Goal: Navigation & Orientation: Find specific page/section

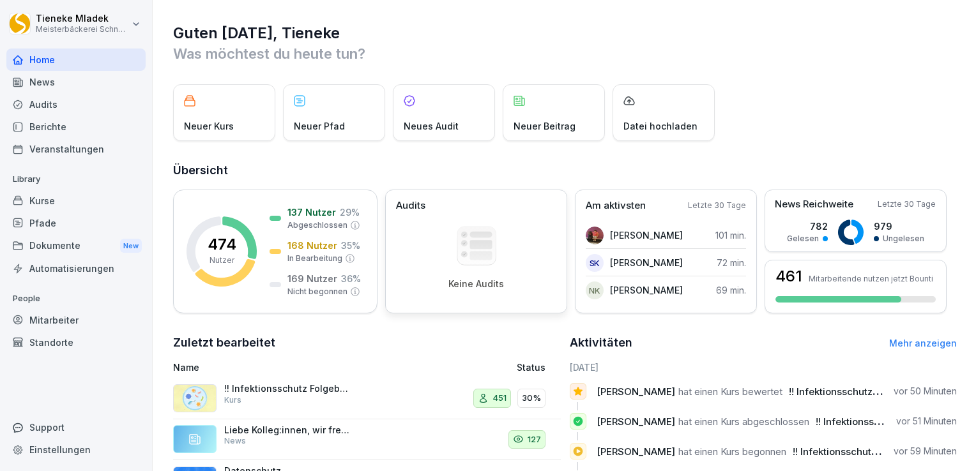
click at [488, 229] on rect at bounding box center [476, 245] width 39 height 39
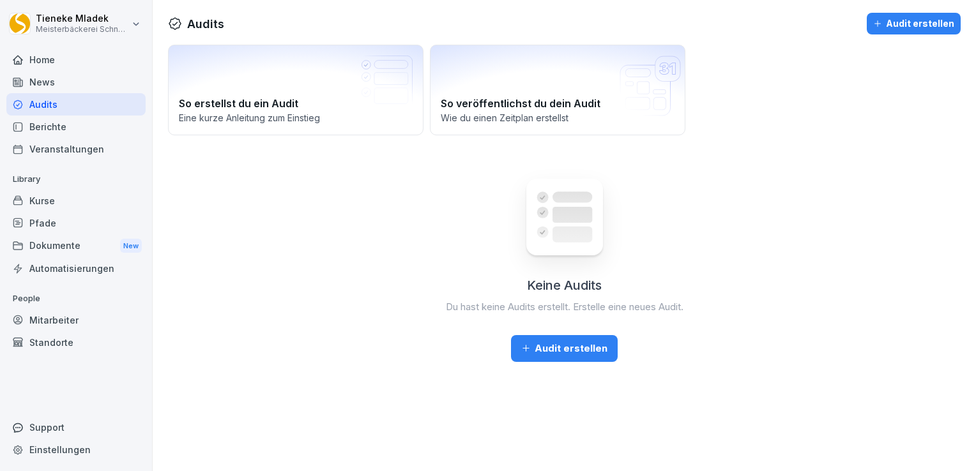
click at [488, 229] on div "Keine Audits Du hast keine Audits erstellt. Erstelle eine neues Audit. Audit er…" at bounding box center [564, 260] width 793 height 204
click at [315, 321] on div "Keine Audits Du hast keine Audits erstellt. Erstelle eine neues Audit. Audit er…" at bounding box center [564, 260] width 793 height 204
click at [300, 248] on div "Keine Audits Du hast keine Audits erstellt. Erstelle eine neues Audit. Audit er…" at bounding box center [564, 260] width 793 height 204
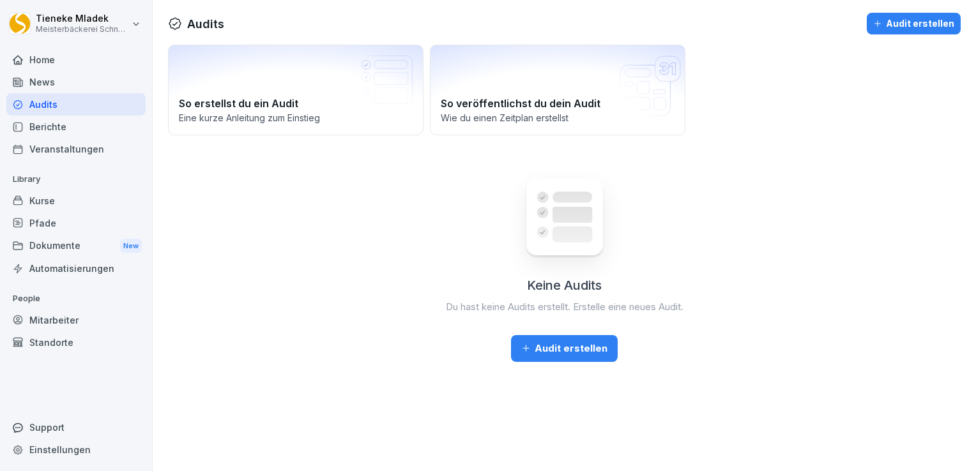
click at [54, 202] on div "Kurse" at bounding box center [75, 201] width 139 height 22
